Goal: Navigation & Orientation: Go to known website

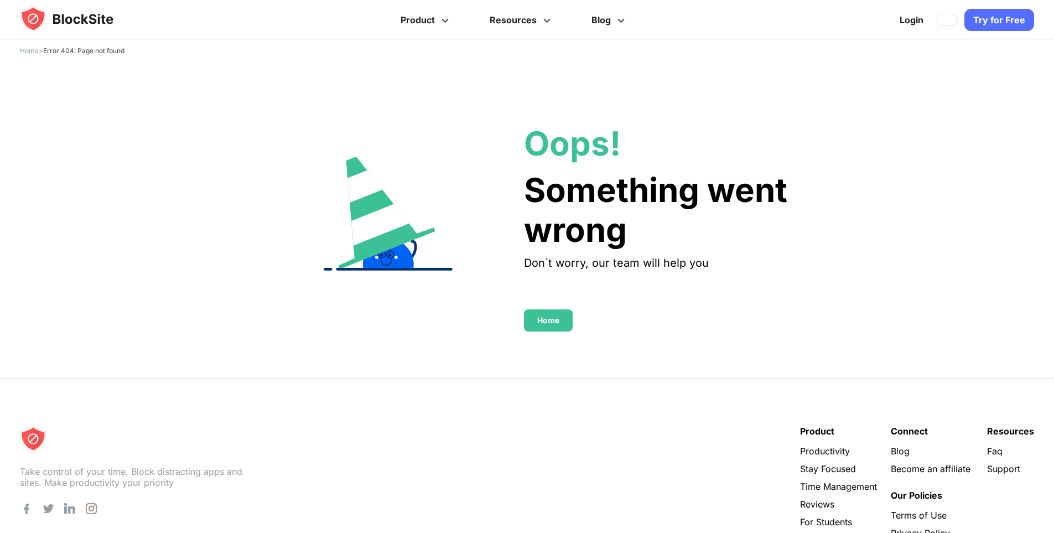
click at [559, 318] on div "Home" at bounding box center [548, 320] width 22 height 9
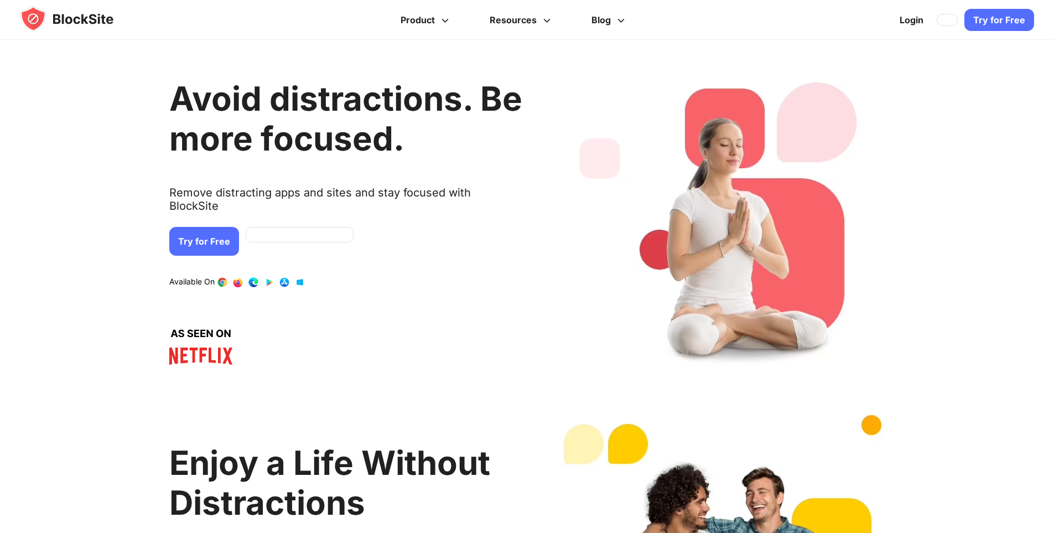
click at [239, 232] on link "Try for Free" at bounding box center [204, 241] width 70 height 29
